Goal: Information Seeking & Learning: Compare options

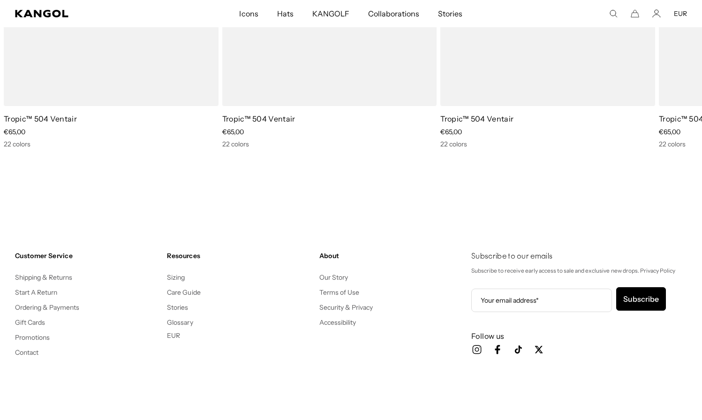
scroll to position [0, 193]
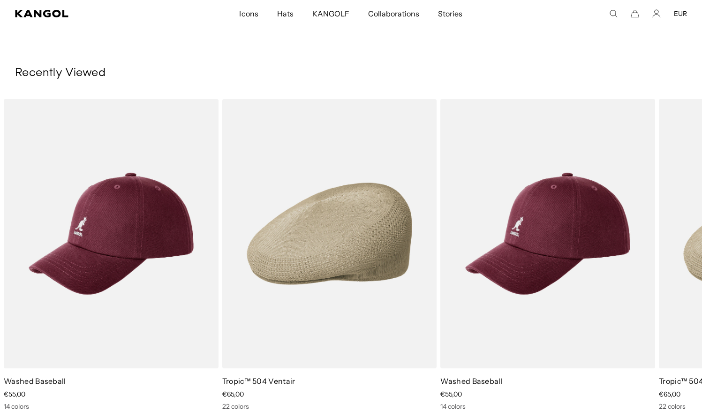
scroll to position [0, 193]
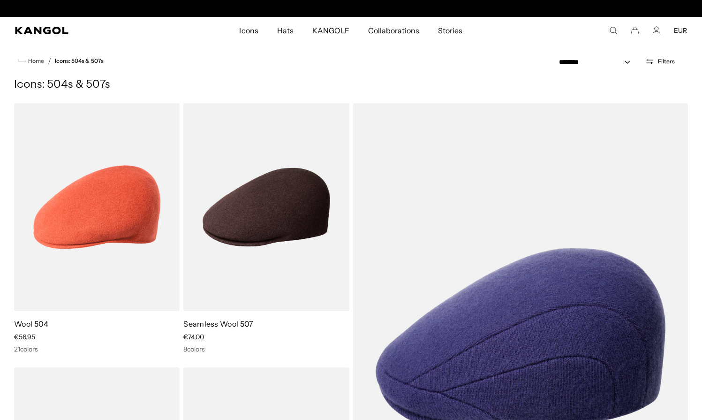
scroll to position [0, 193]
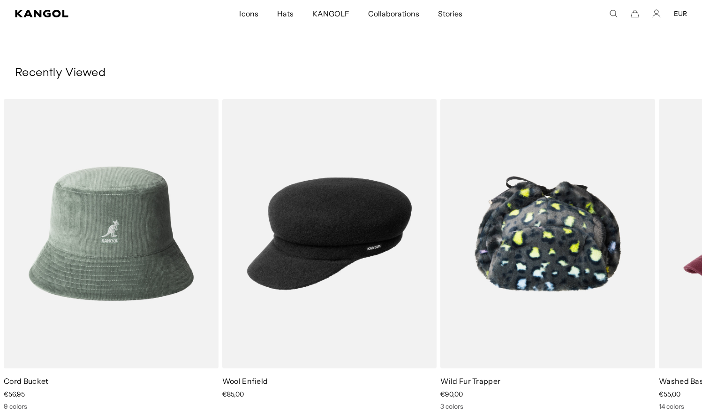
scroll to position [0, 193]
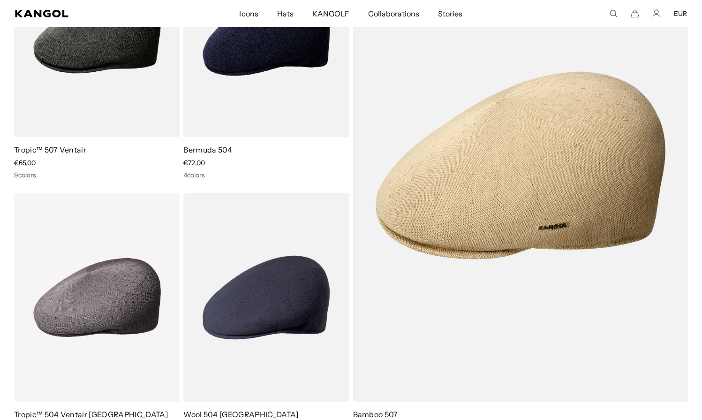
scroll to position [0, 193]
